Goal: Task Accomplishment & Management: Manage account settings

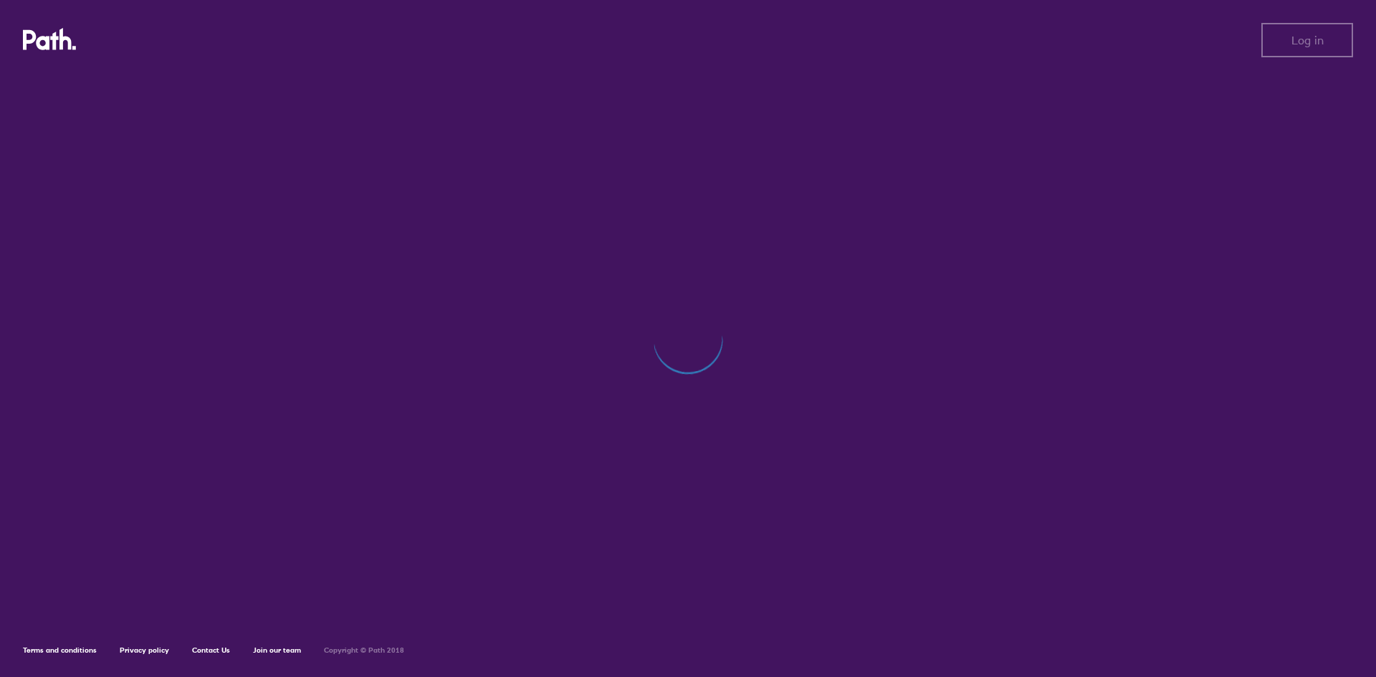
click at [711, 337] on div at bounding box center [688, 346] width 1330 height 546
click at [326, 82] on div at bounding box center [688, 346] width 1330 height 546
click at [312, 127] on div "Log out Log out Terms and conditions Privacy policy Contact Us Join our team Co…" at bounding box center [688, 338] width 1376 height 677
click at [1320, 48] on button "Log out" at bounding box center [1307, 40] width 92 height 34
